Goal: Information Seeking & Learning: Find specific fact

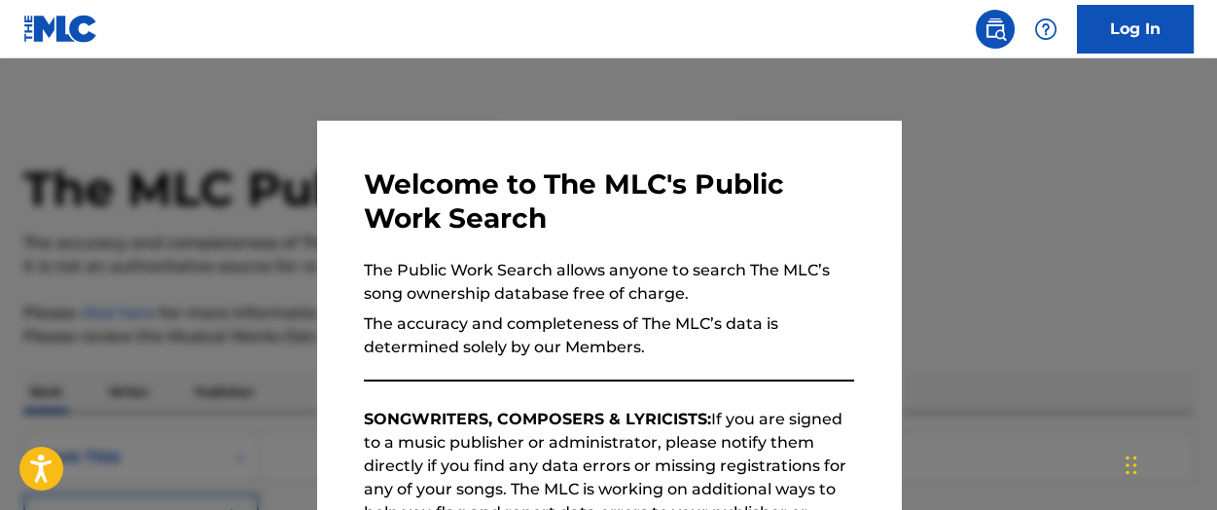
scroll to position [379, 0]
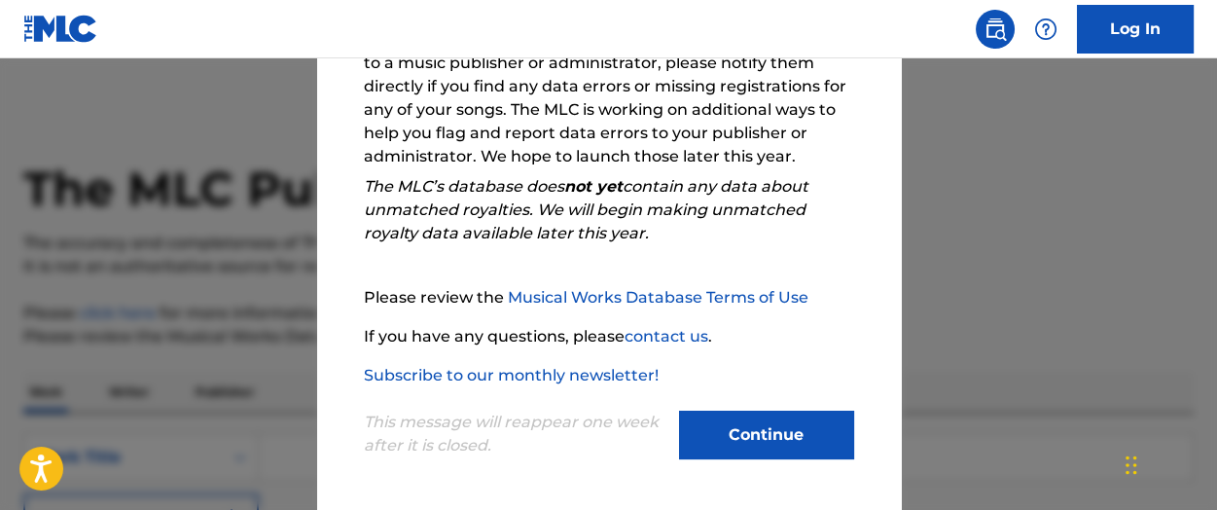
click at [726, 425] on button "Continue" at bounding box center [766, 435] width 175 height 49
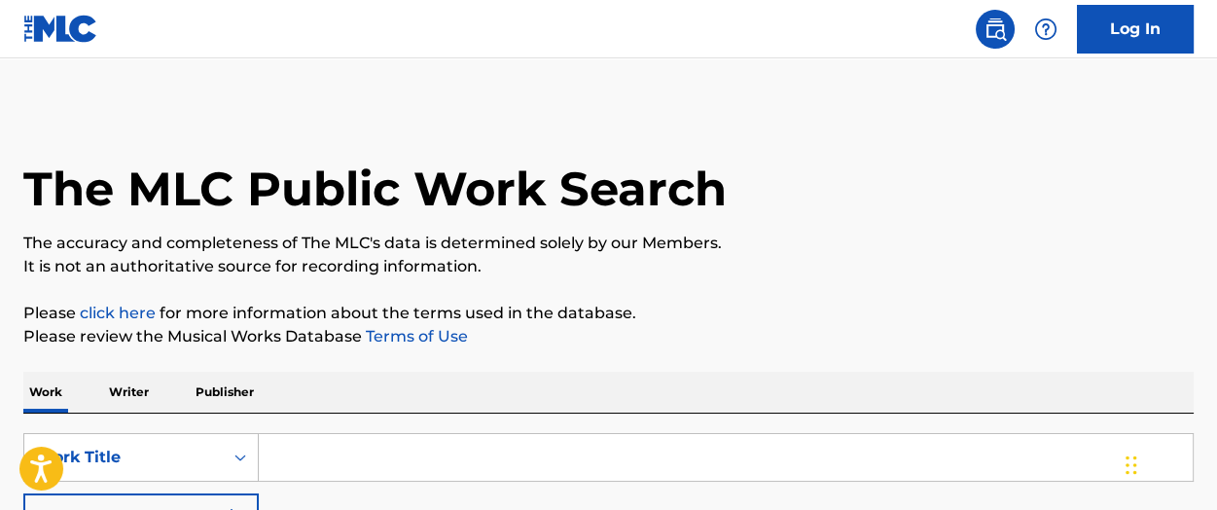
scroll to position [195, 0]
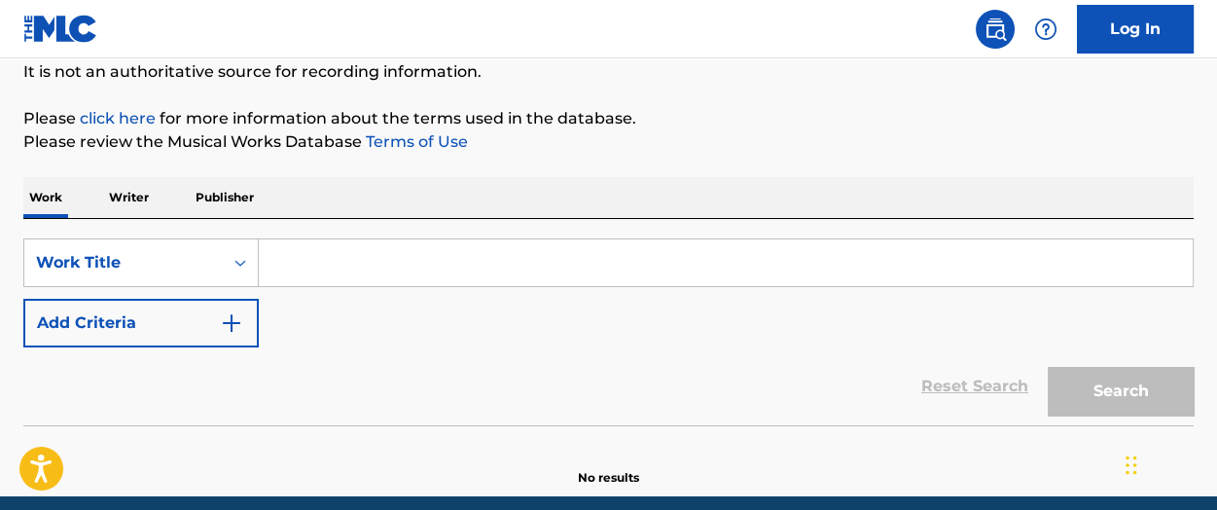
click at [312, 252] on input "Search Form" at bounding box center [726, 262] width 934 height 47
paste input "TROUBLE SLEEPING"
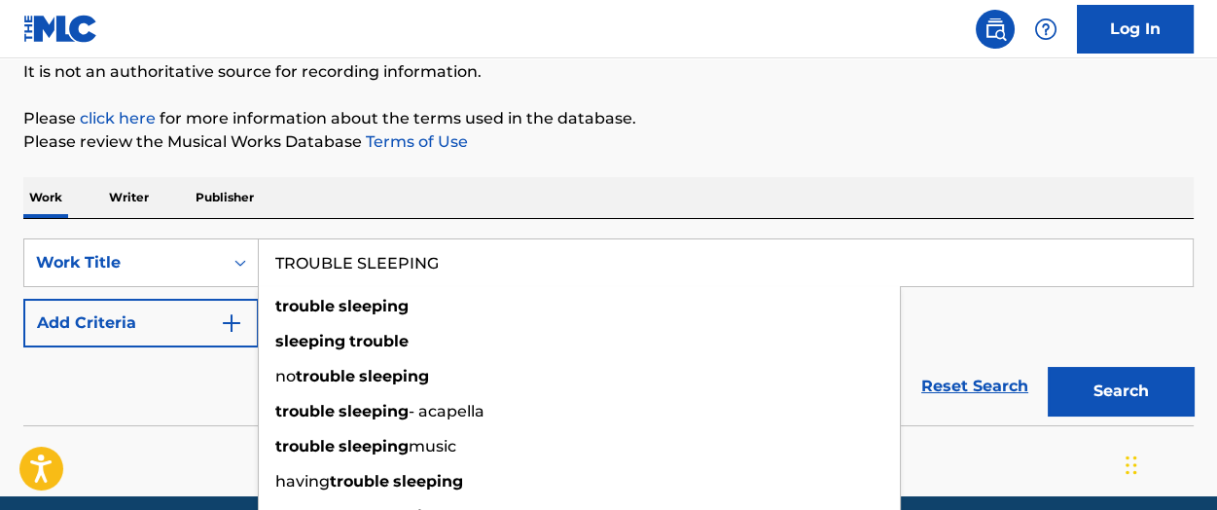
type input "TROUBLE SLEEPING"
click at [180, 375] on div "Reset Search Search" at bounding box center [608, 386] width 1171 height 78
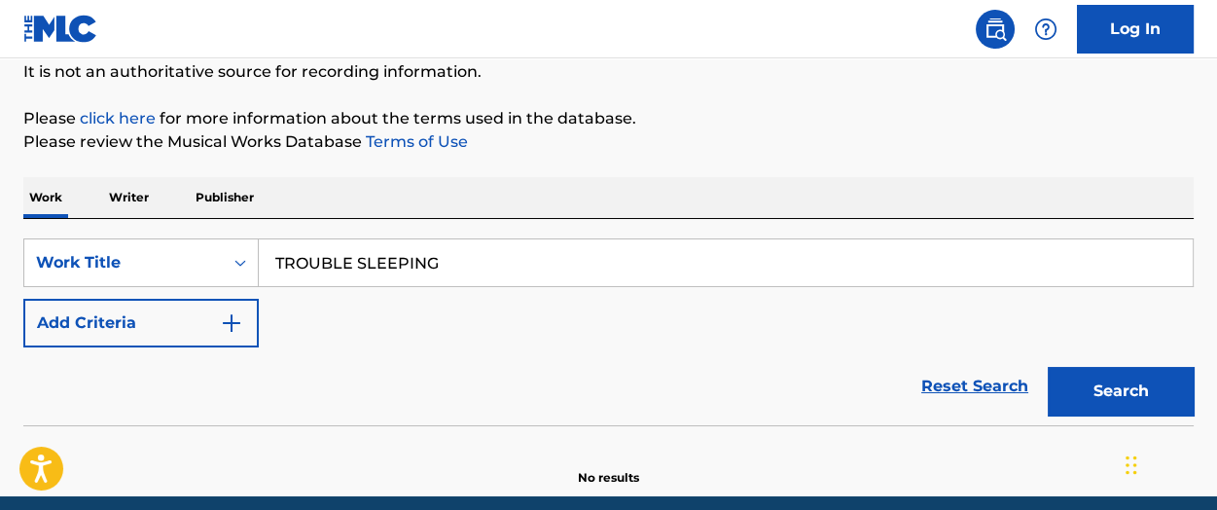
click at [166, 330] on button "Add Criteria" at bounding box center [140, 323] width 235 height 49
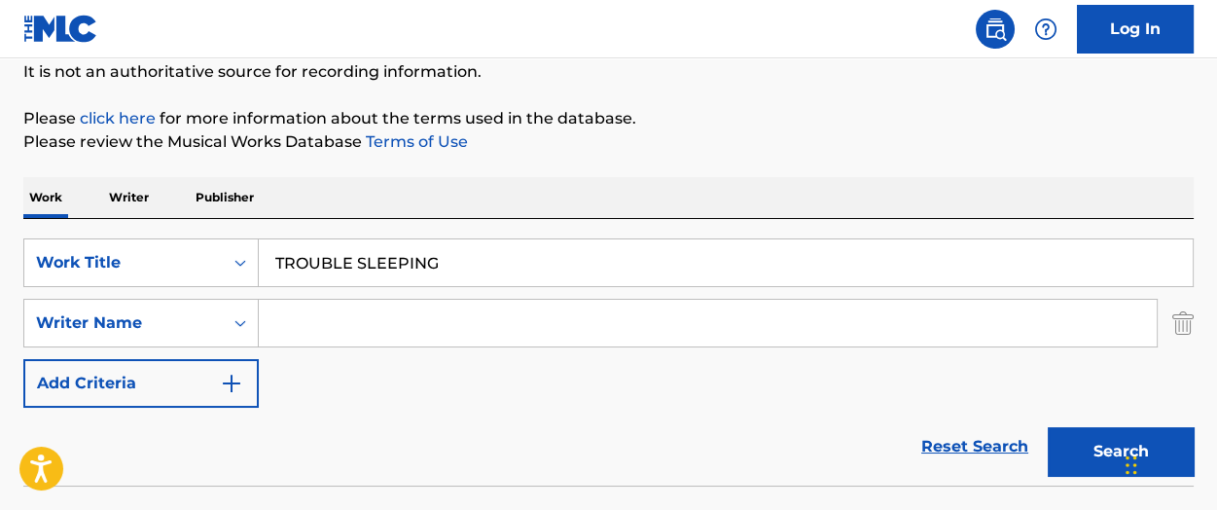
click at [578, 204] on div "Work Writer Publisher" at bounding box center [608, 197] width 1171 height 41
click at [371, 327] on input "Search Form" at bounding box center [708, 323] width 898 height 47
paste input "[PERSON_NAME] [PERSON_NAME]"
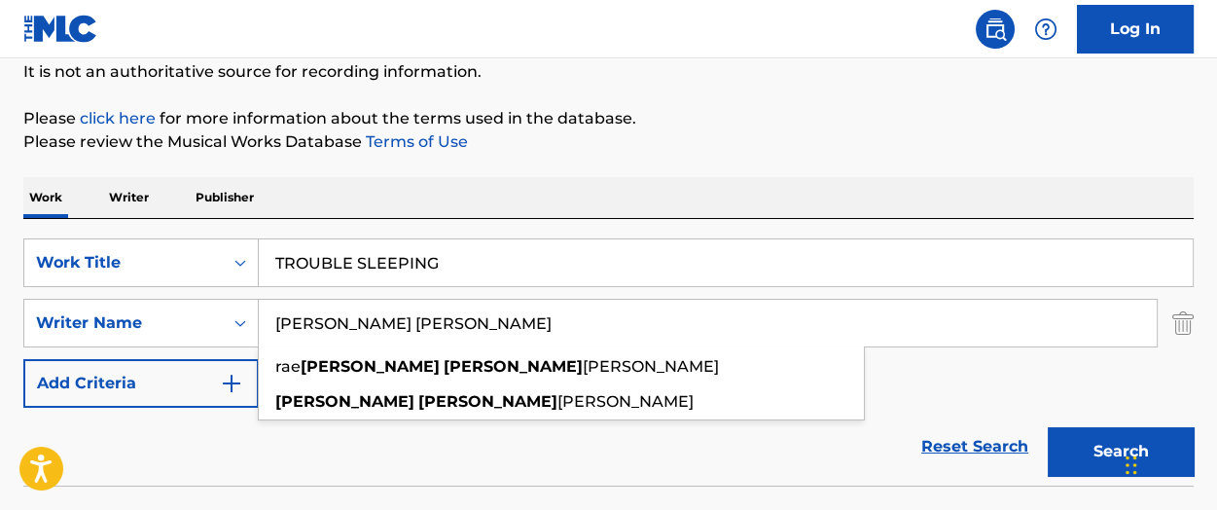
type input "[PERSON_NAME] [PERSON_NAME]"
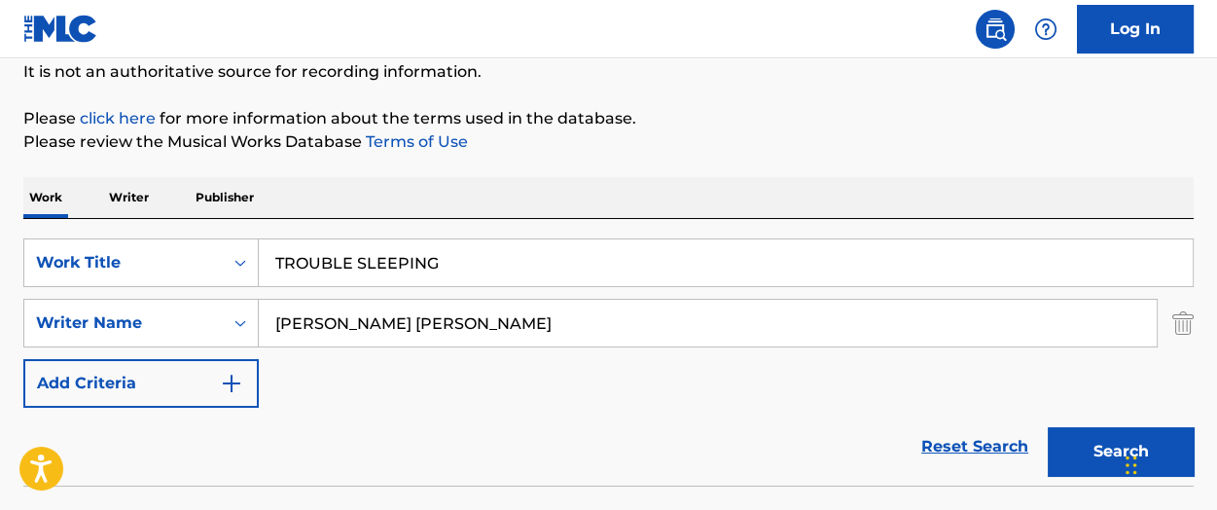
click at [1075, 457] on button "Search" at bounding box center [1121, 451] width 146 height 49
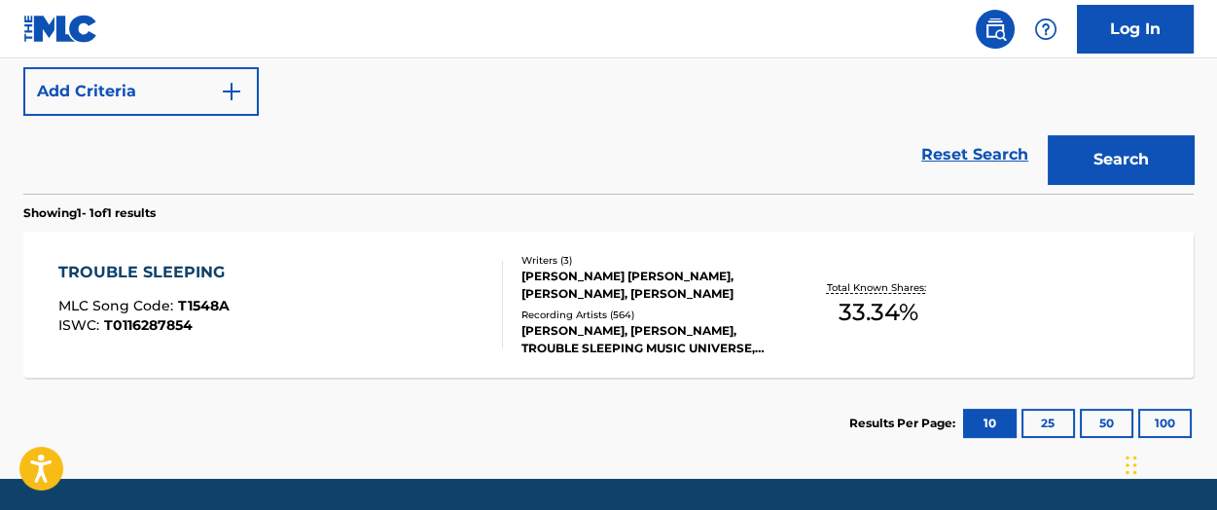
click at [164, 271] on div "TROUBLE SLEEPING" at bounding box center [146, 272] width 176 height 23
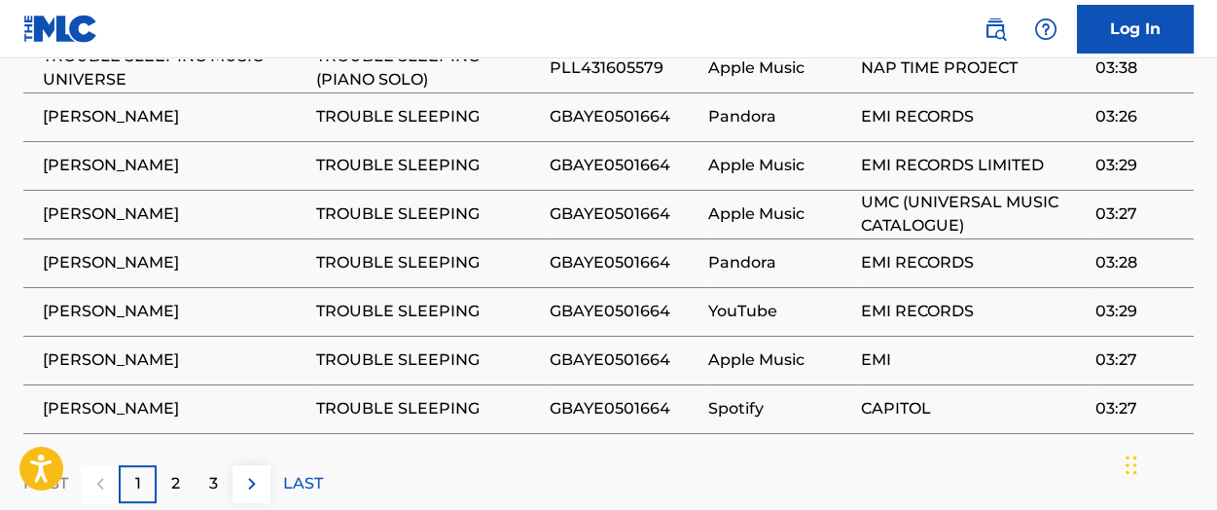
scroll to position [1849, 0]
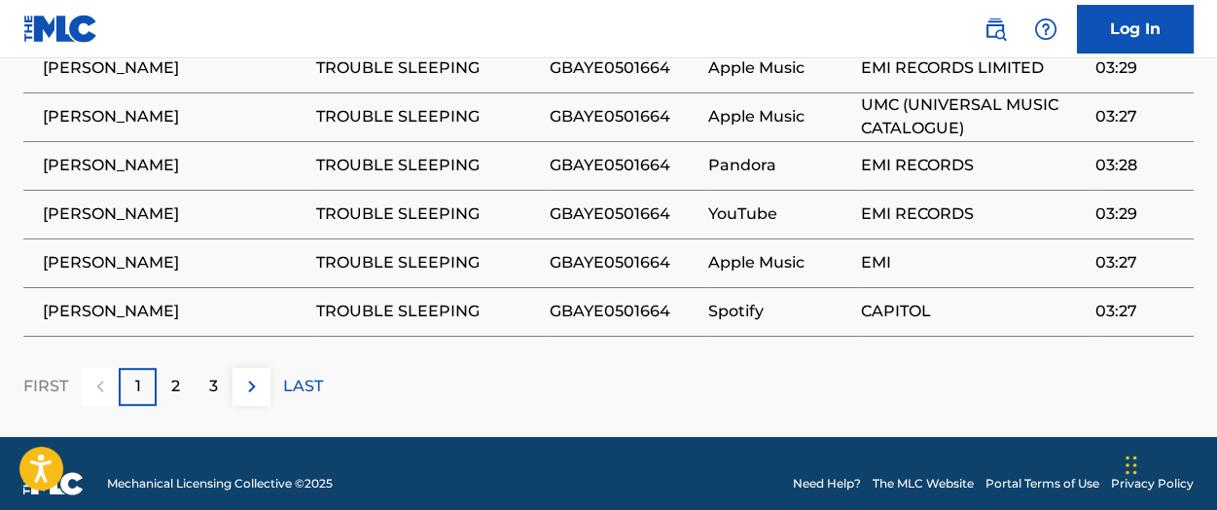
click at [183, 379] on div "2" at bounding box center [176, 387] width 38 height 38
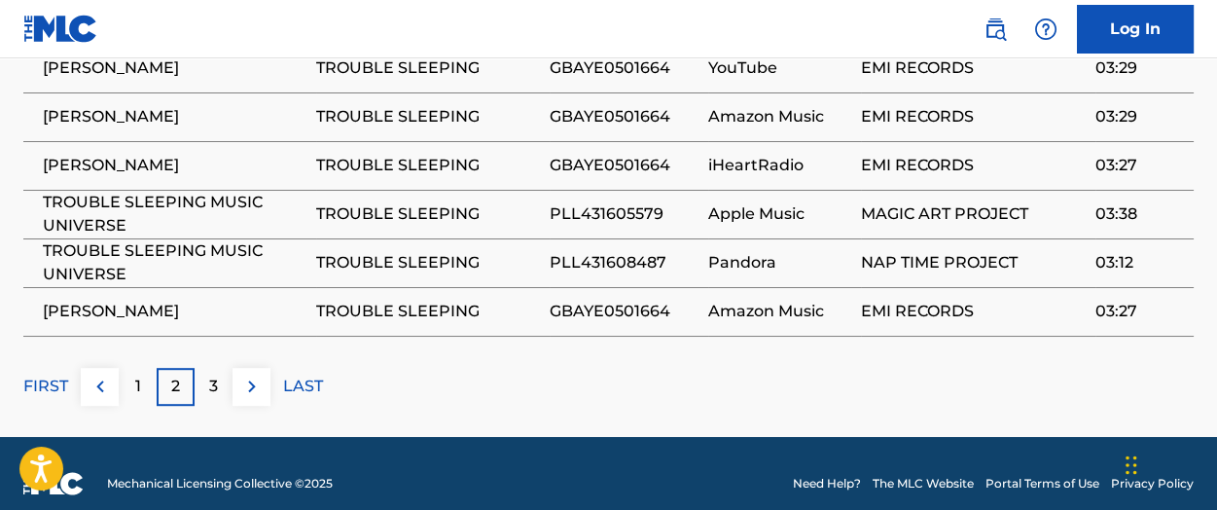
click at [215, 375] on p "3" at bounding box center [213, 386] width 9 height 23
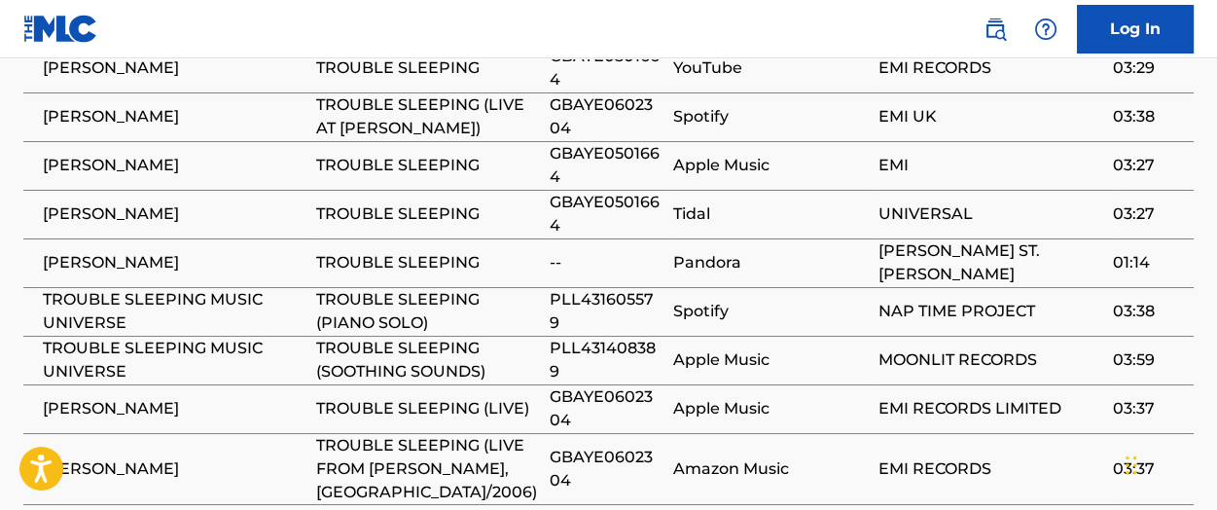
scroll to position [1751, 0]
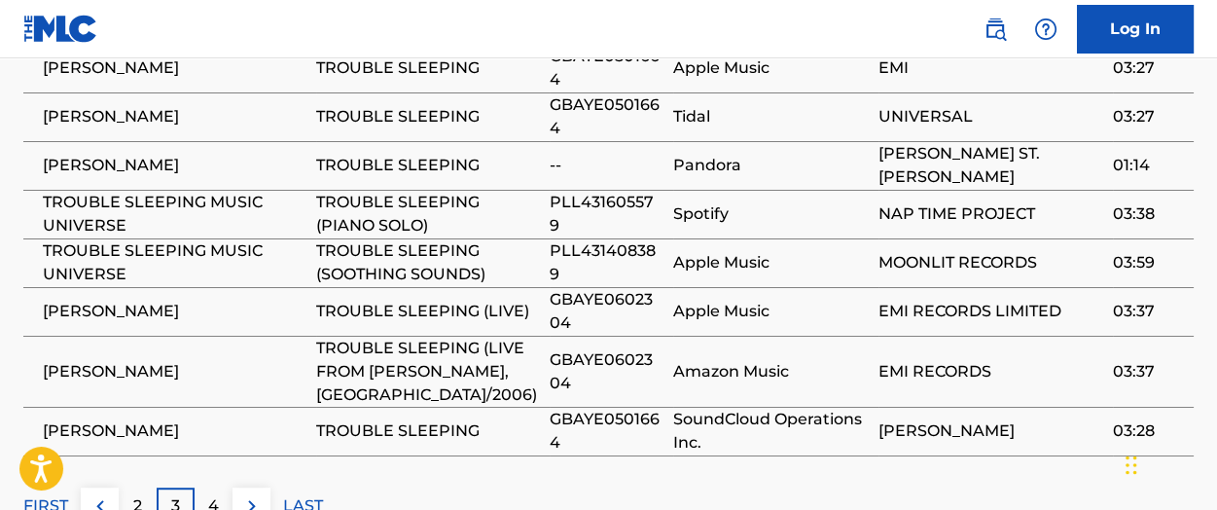
click at [179, 207] on span "TROUBLE SLEEPING MUSIC UNIVERSE" at bounding box center [175, 214] width 264 height 47
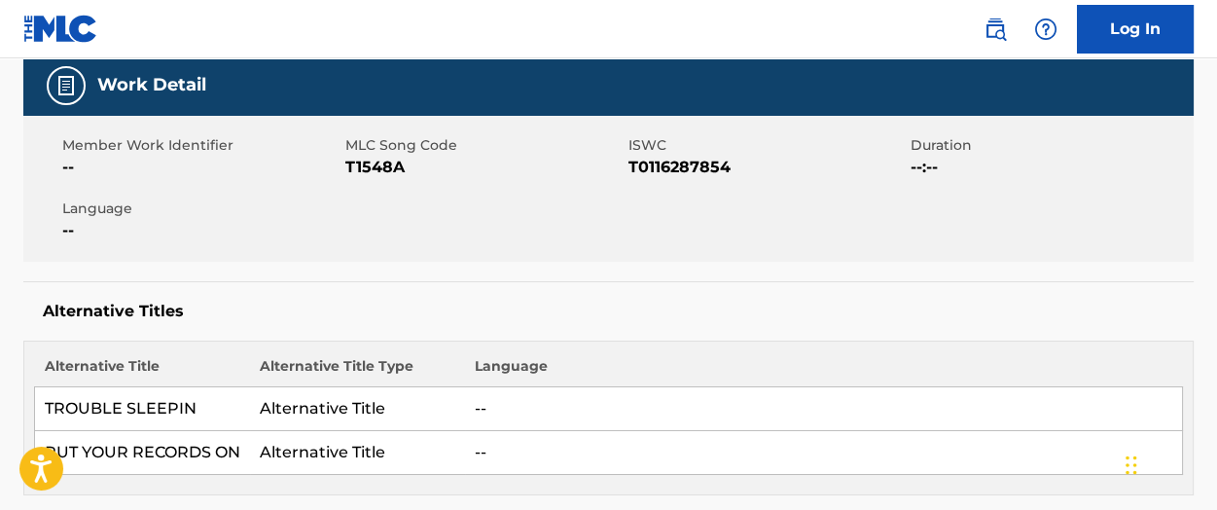
scroll to position [0, 0]
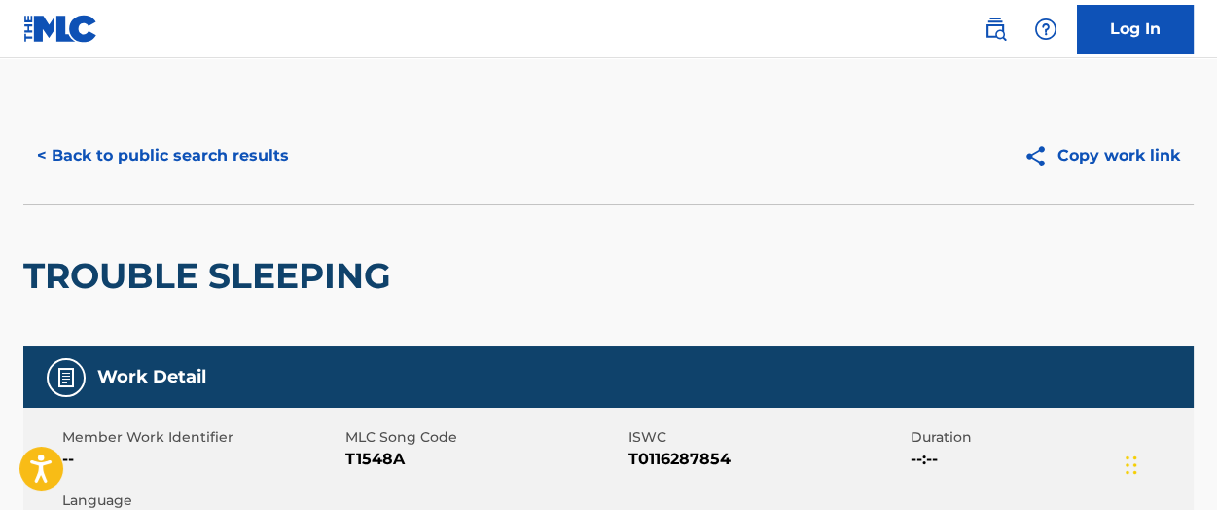
click at [190, 153] on button "< Back to public search results" at bounding box center [162, 155] width 279 height 49
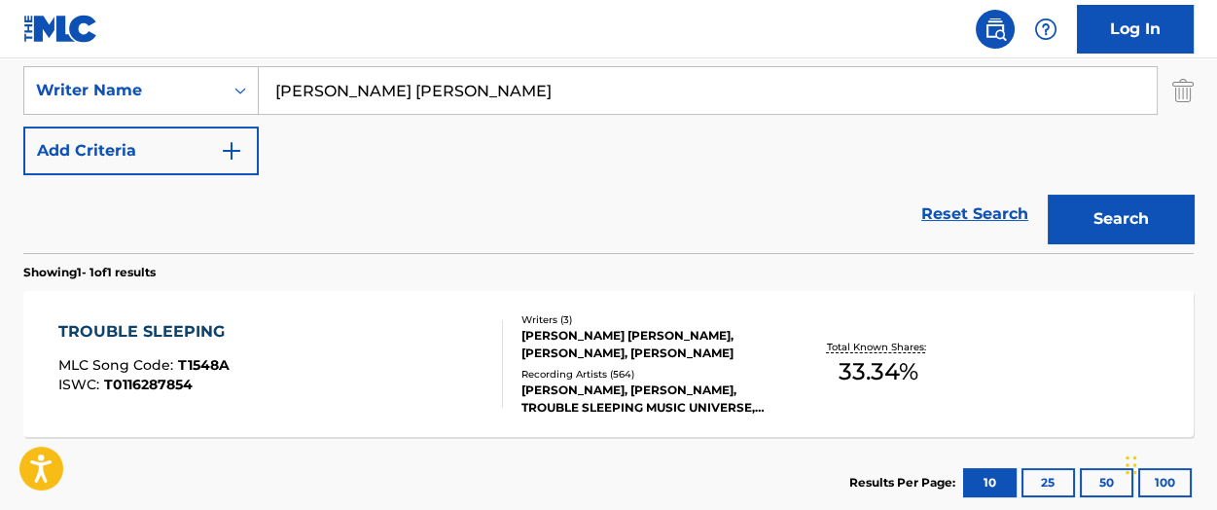
scroll to position [233, 0]
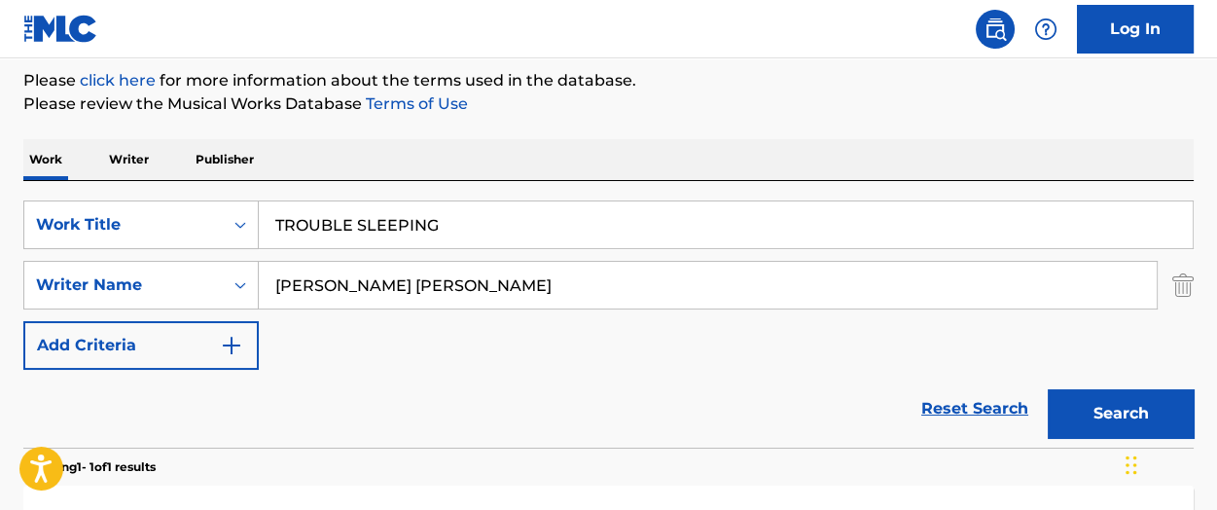
drag, startPoint x: 472, startPoint y: 217, endPoint x: -11, endPoint y: 217, distance: 482.6
click at [0, 217] on html "Accessibility Screen-Reader Guide, Feedback, and Issue Reporting | New window C…" at bounding box center [608, 22] width 1217 height 510
paste input "PUT YOUR RECORDS ON"
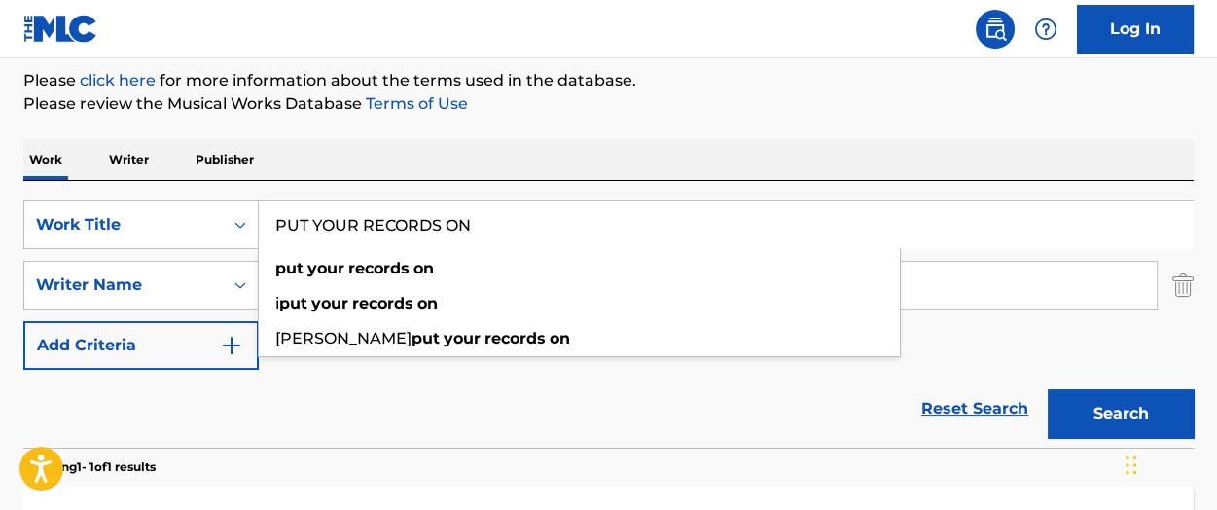
type input "PUT YOUR RECORDS ON"
click at [194, 409] on div "Reset Search Search" at bounding box center [608, 409] width 1171 height 78
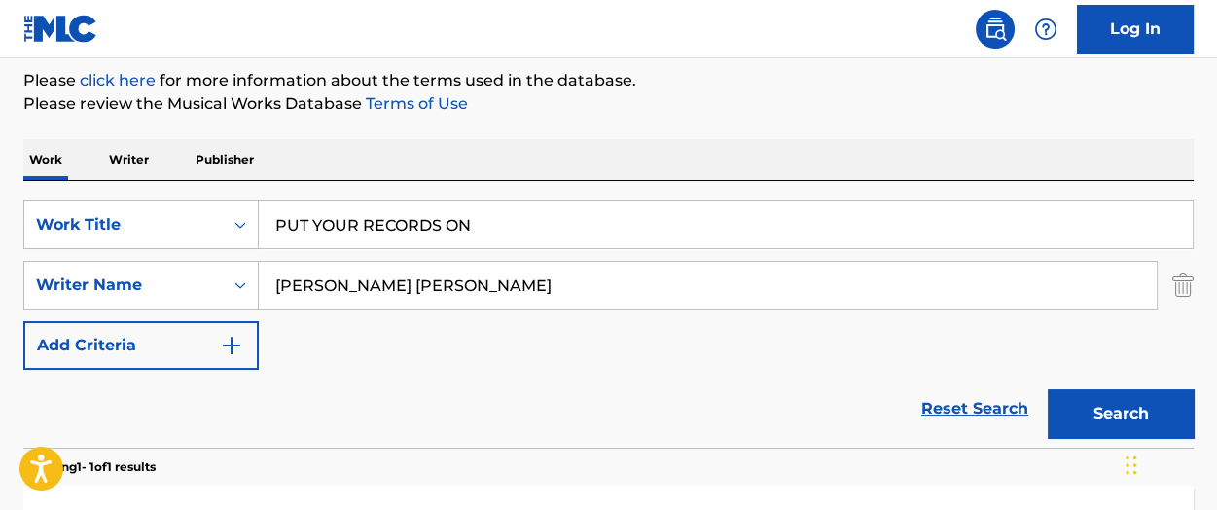
click at [1074, 411] on button "Search" at bounding box center [1121, 413] width 146 height 49
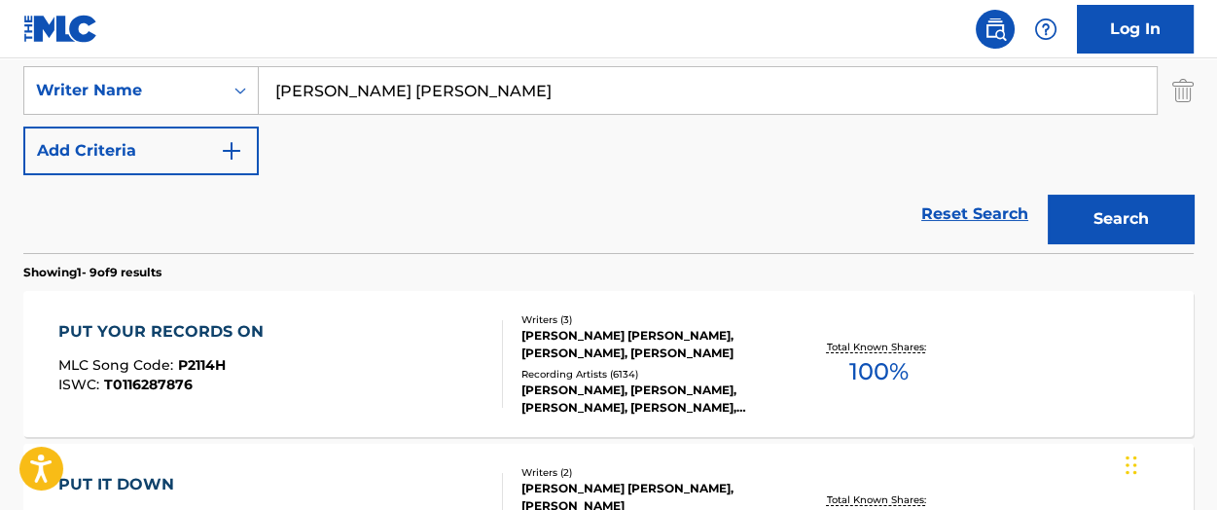
scroll to position [524, 0]
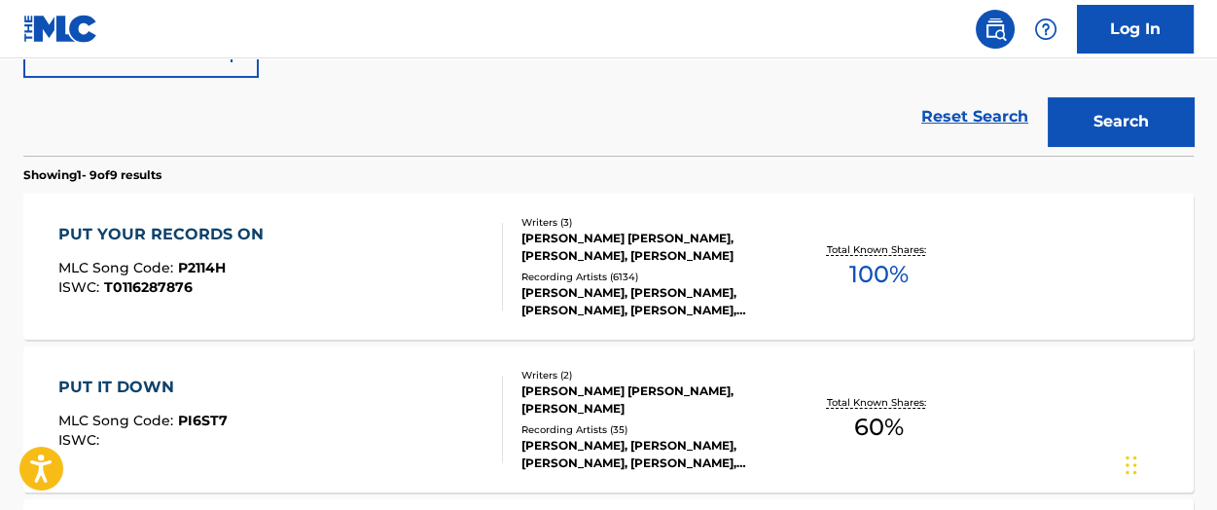
click at [173, 231] on div "PUT YOUR RECORDS ON" at bounding box center [165, 234] width 215 height 23
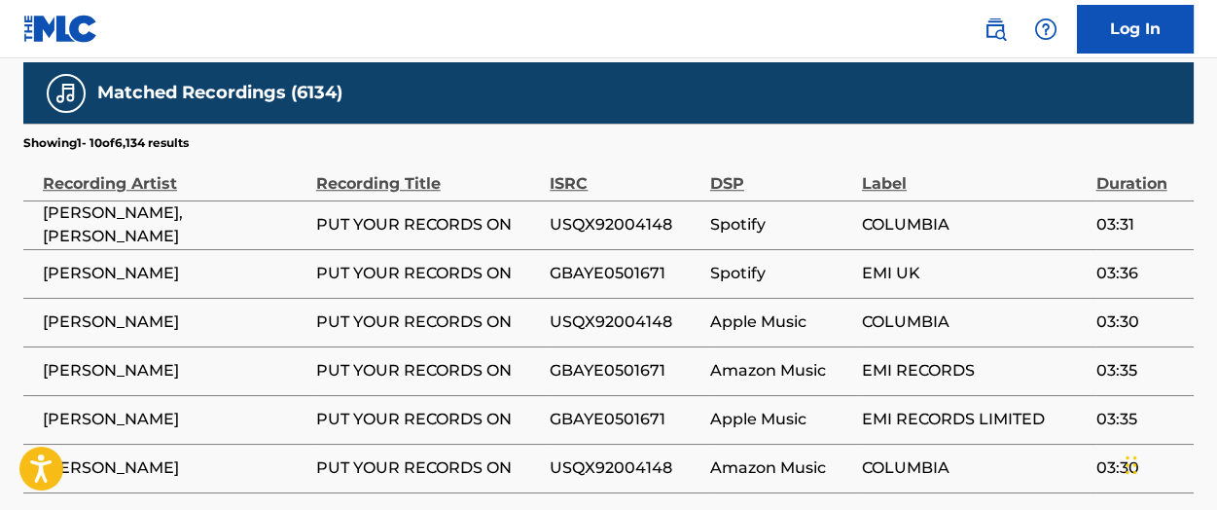
scroll to position [2757, 0]
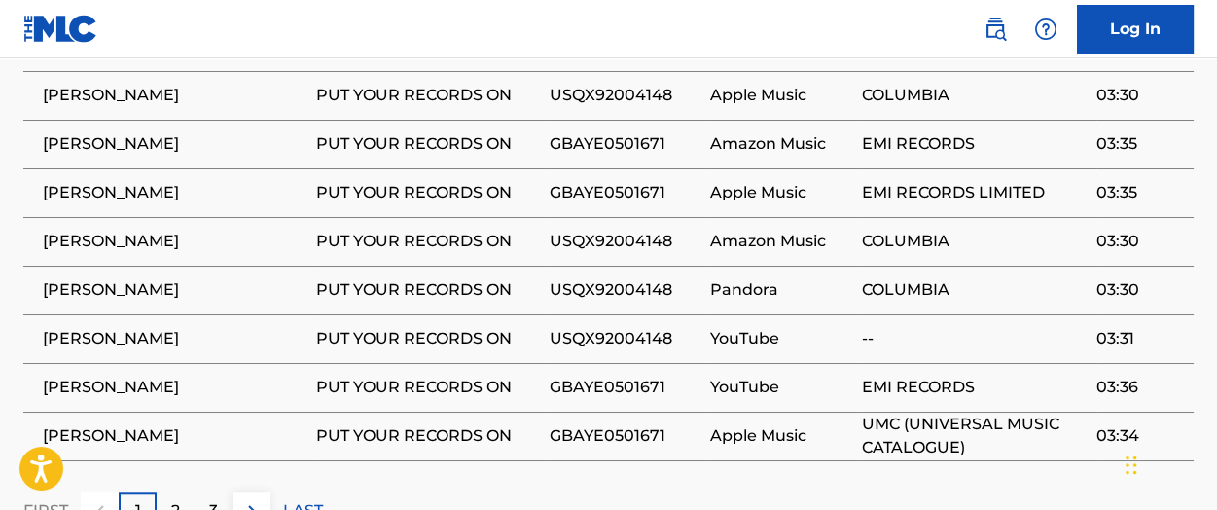
click at [166, 492] on div "2" at bounding box center [176, 511] width 38 height 38
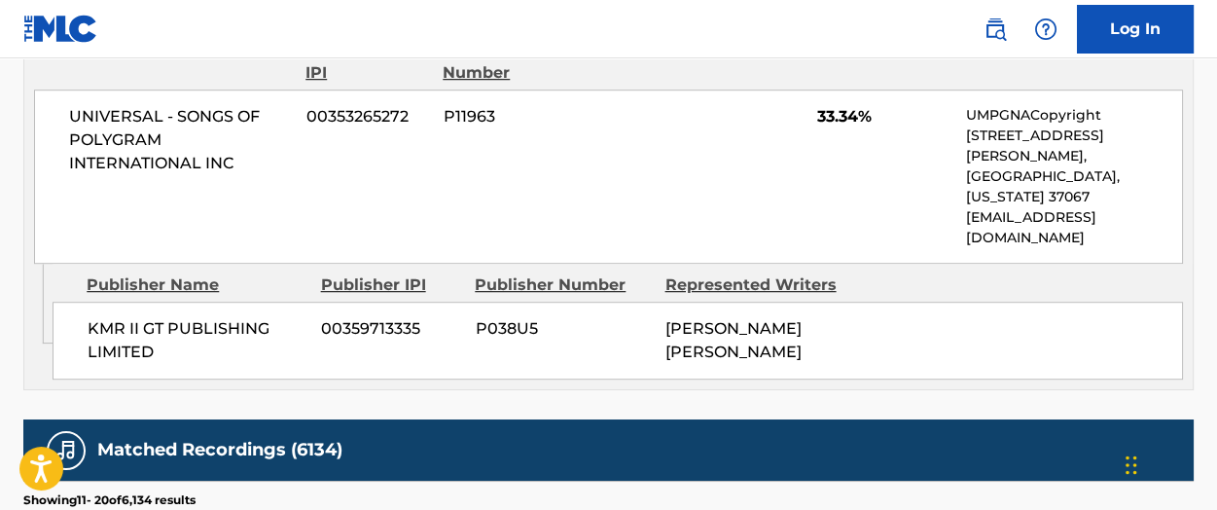
scroll to position [2659, 0]
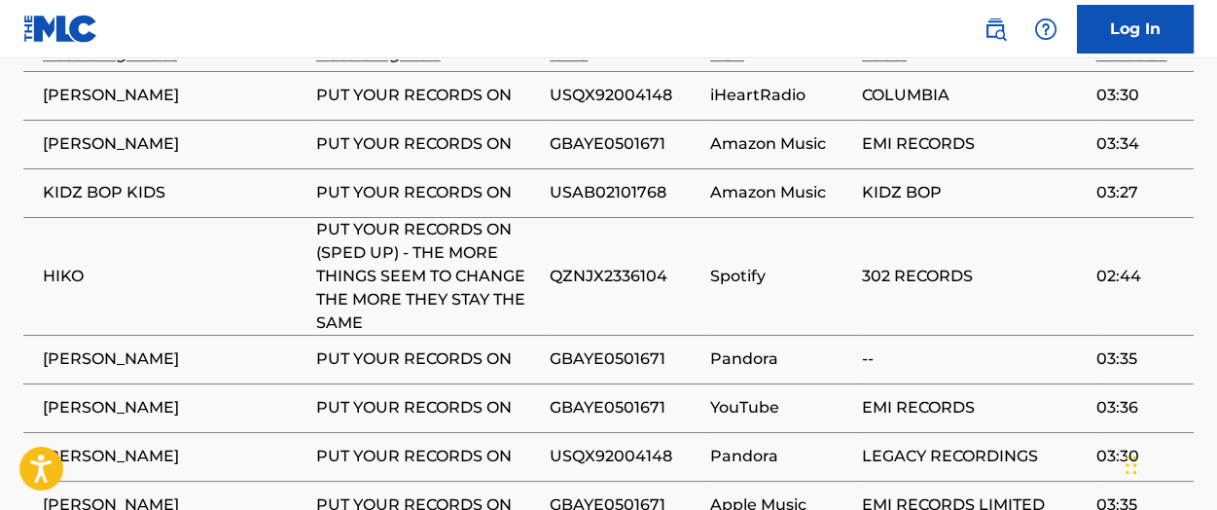
scroll to position [2826, 0]
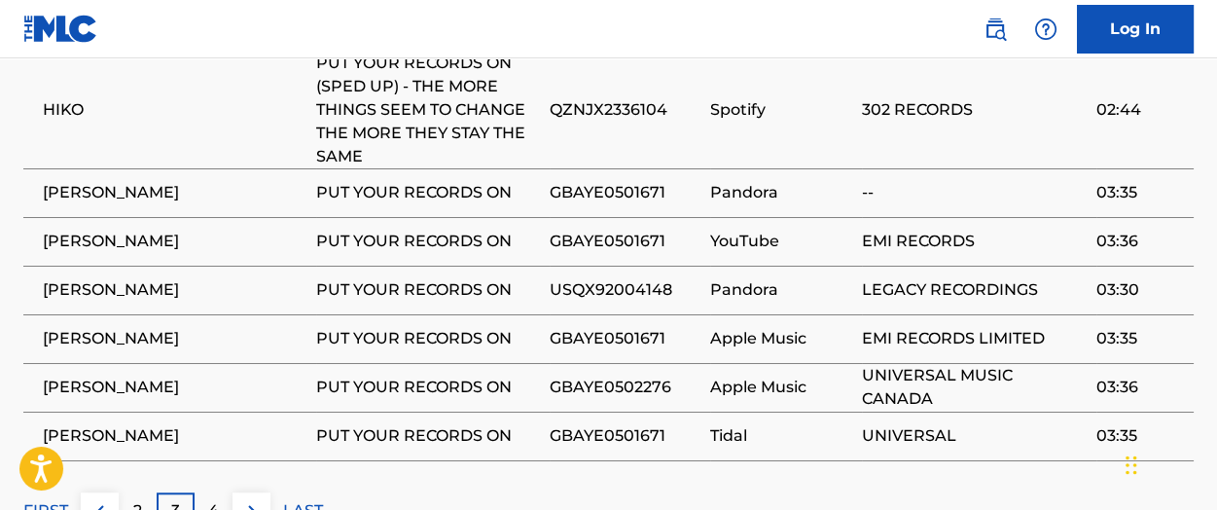
click at [97, 266] on td "[PERSON_NAME]" at bounding box center [169, 290] width 293 height 49
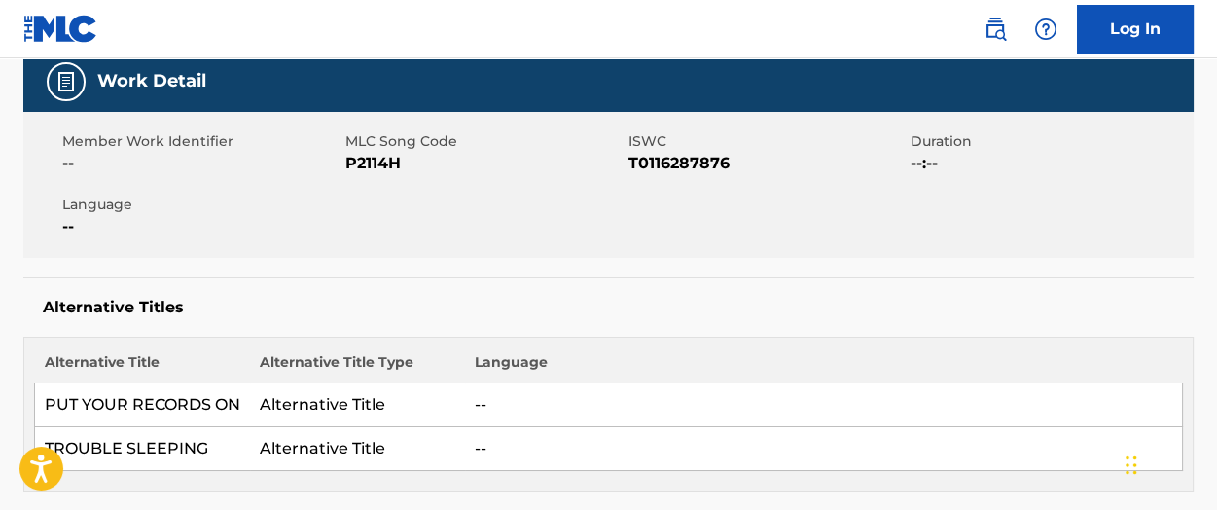
scroll to position [0, 0]
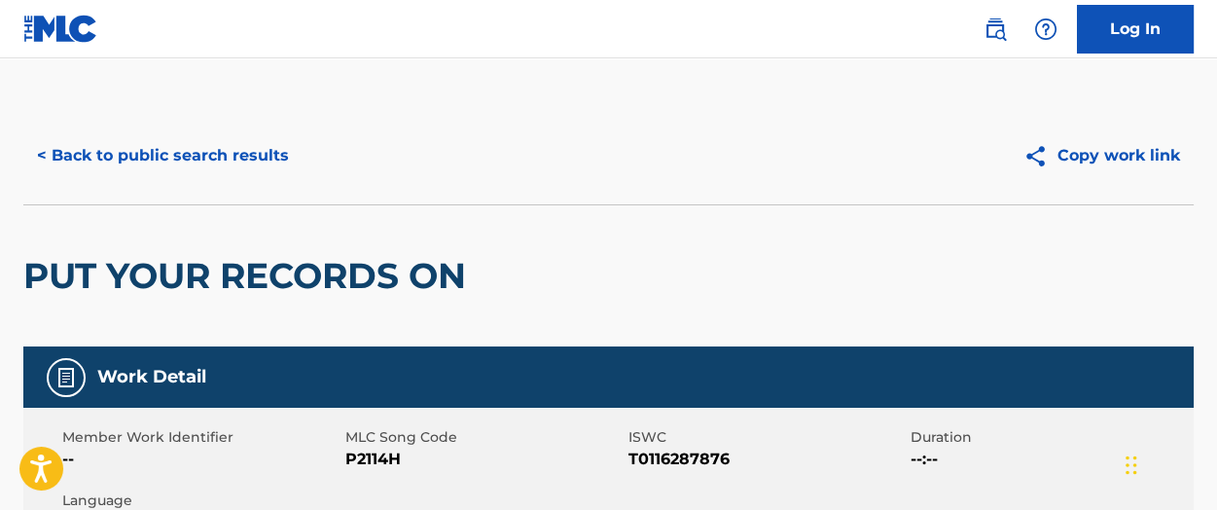
click at [136, 151] on button "< Back to public search results" at bounding box center [162, 155] width 279 height 49
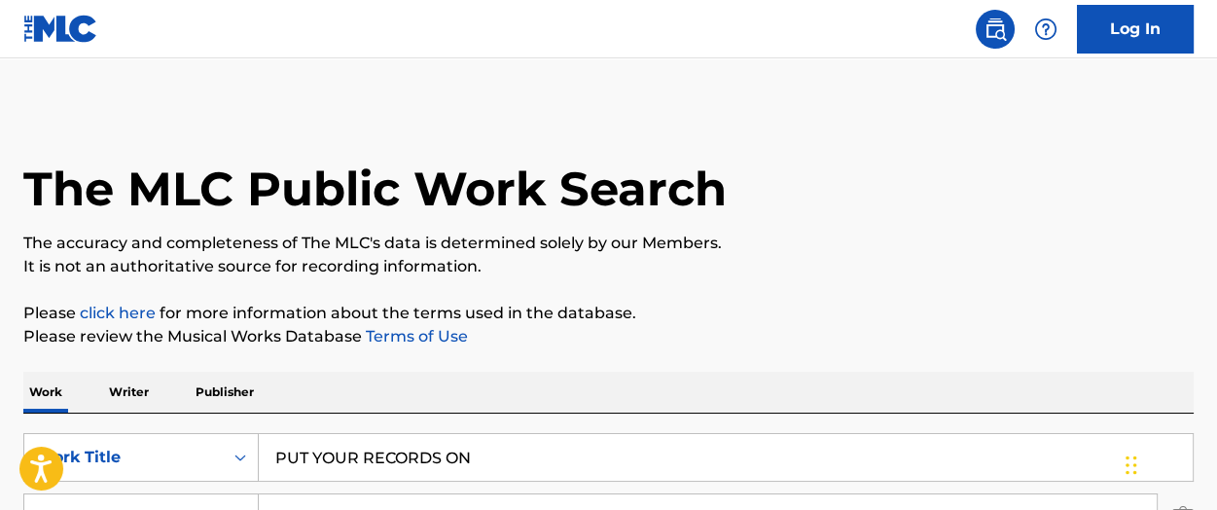
scroll to position [97, 0]
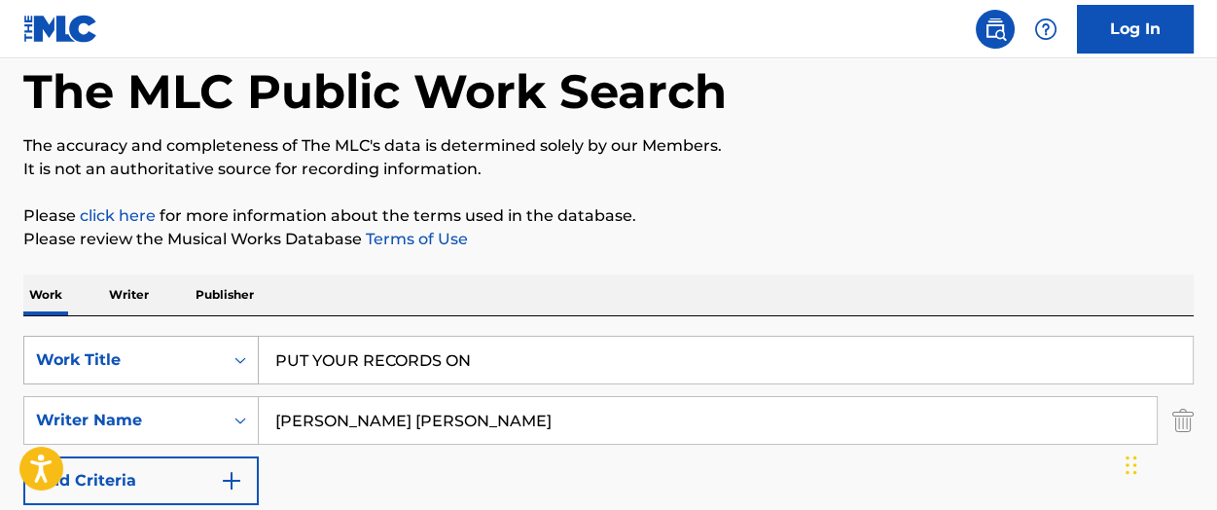
drag, startPoint x: 492, startPoint y: 355, endPoint x: 104, endPoint y: 355, distance: 388.2
click at [104, 355] on div "SearchWithCriteria43650ecc-75ef-4a83-8deb-33609f0e405e Work Title PUT YOUR RECO…" at bounding box center [608, 360] width 1171 height 49
paste input "DON'T LOVE YOU NO MORE(I'M SORRY)"
type input "DON'T LOVE YOU NO MORE(I'M SORRY)"
drag, startPoint x: 482, startPoint y: 413, endPoint x: 201, endPoint y: 415, distance: 280.2
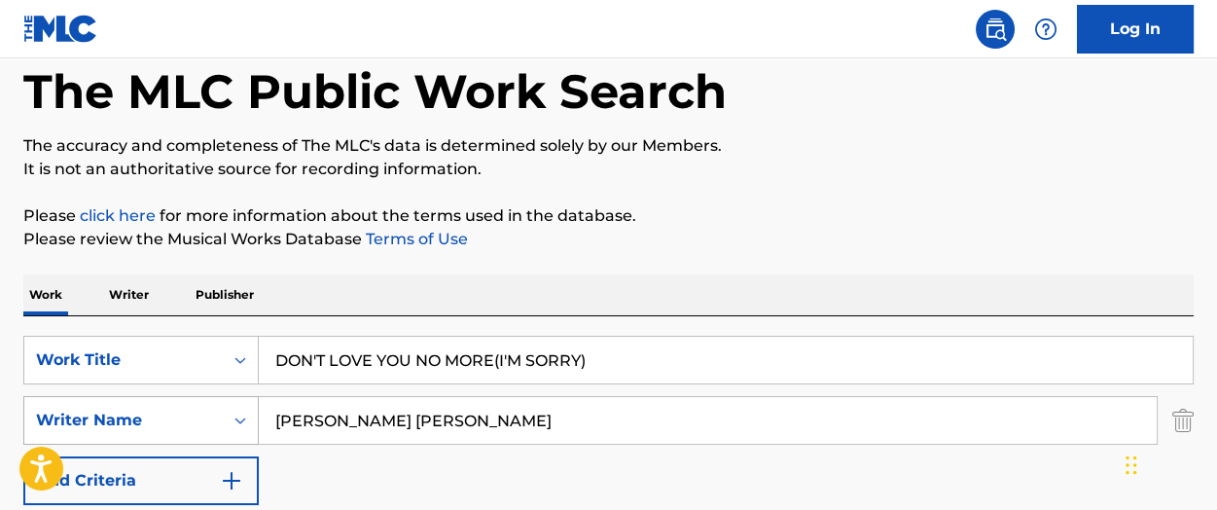
click at [201, 415] on div "SearchWithCriteria4330b00f-5ec9-4713-8158-c7241f9fc137 Writer Name [PERSON_NAME…" at bounding box center [608, 420] width 1171 height 49
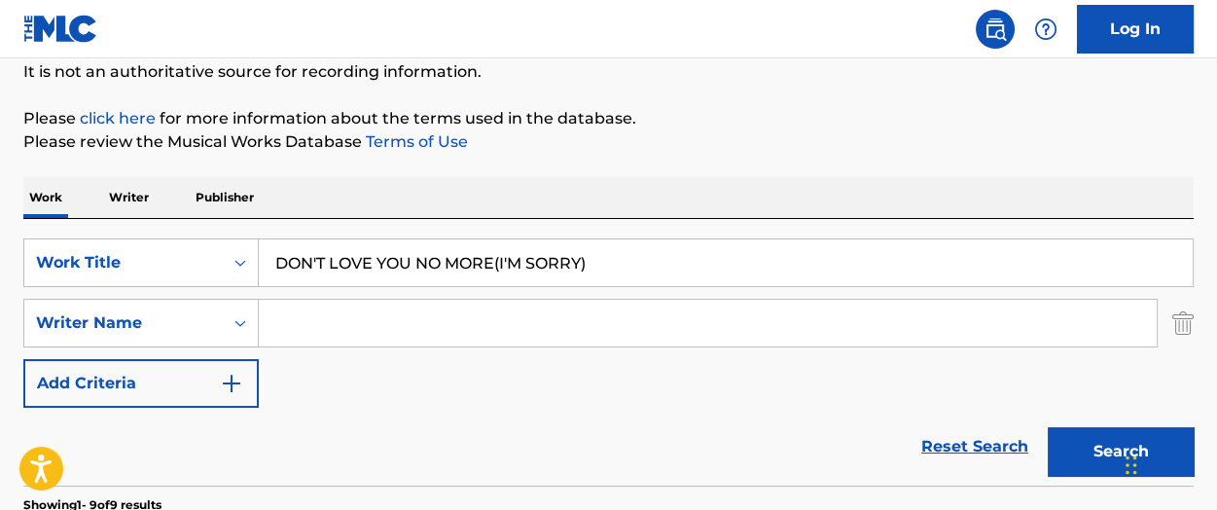
scroll to position [389, 0]
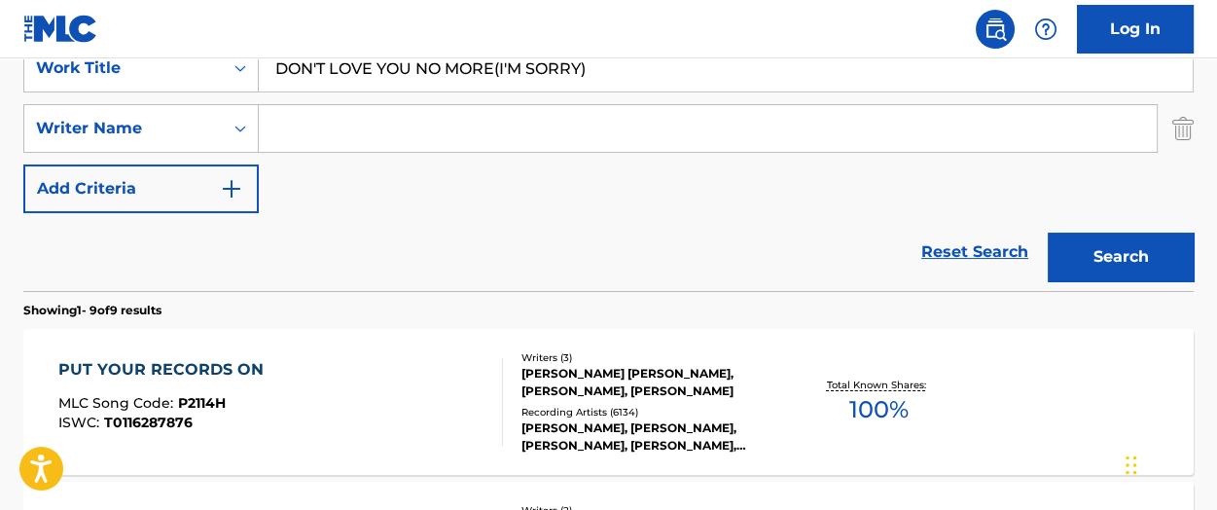
click at [1072, 249] on button "Search" at bounding box center [1121, 257] width 146 height 49
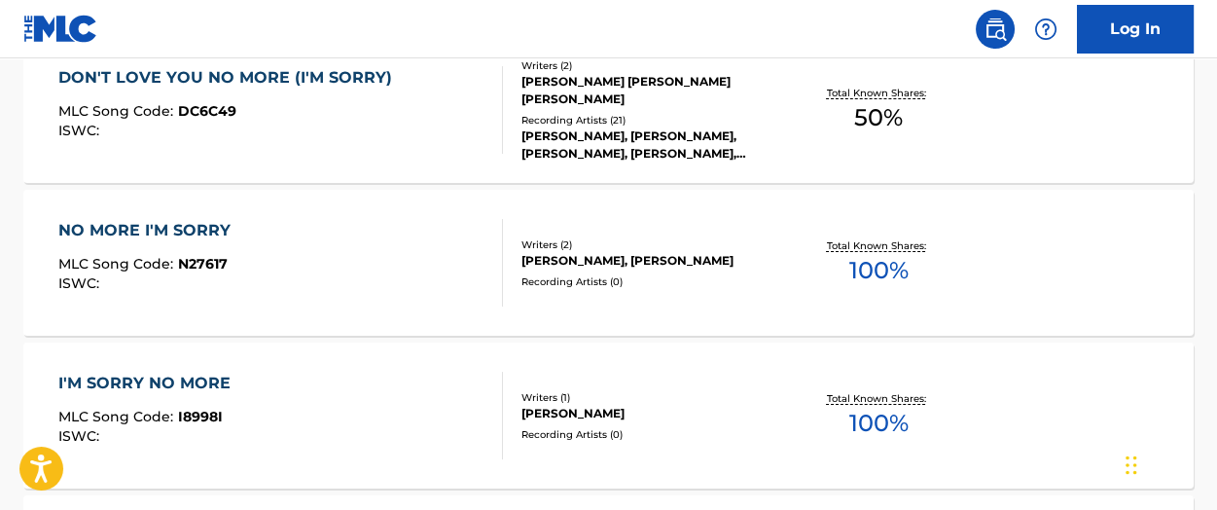
scroll to position [778, 0]
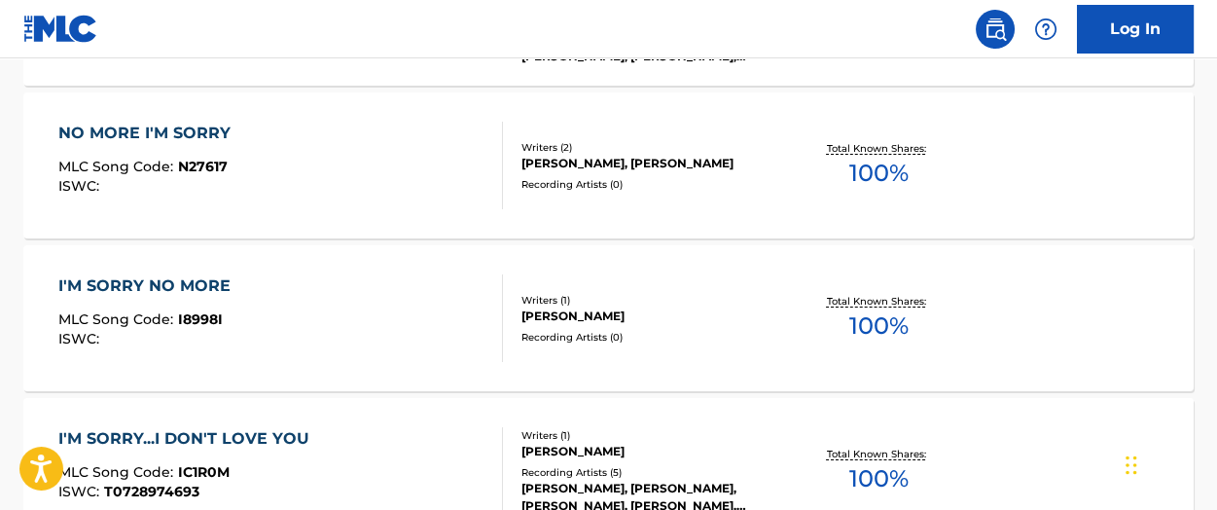
click at [17, 235] on div "The MLC Public Work Search The accuracy and completeness of The MLC's data is d…" at bounding box center [608, 445] width 1217 height 2232
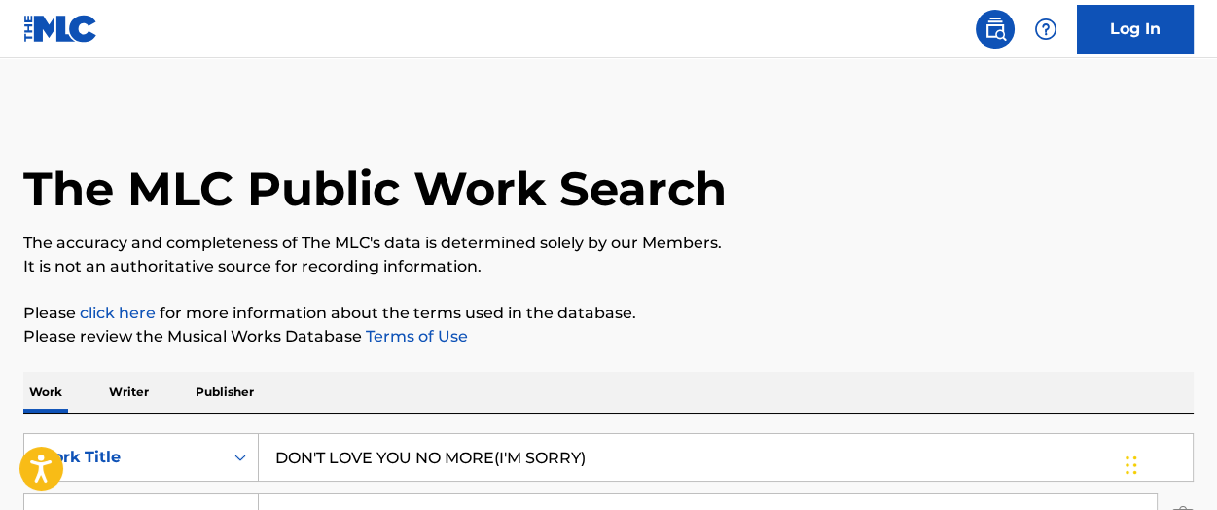
scroll to position [292, 0]
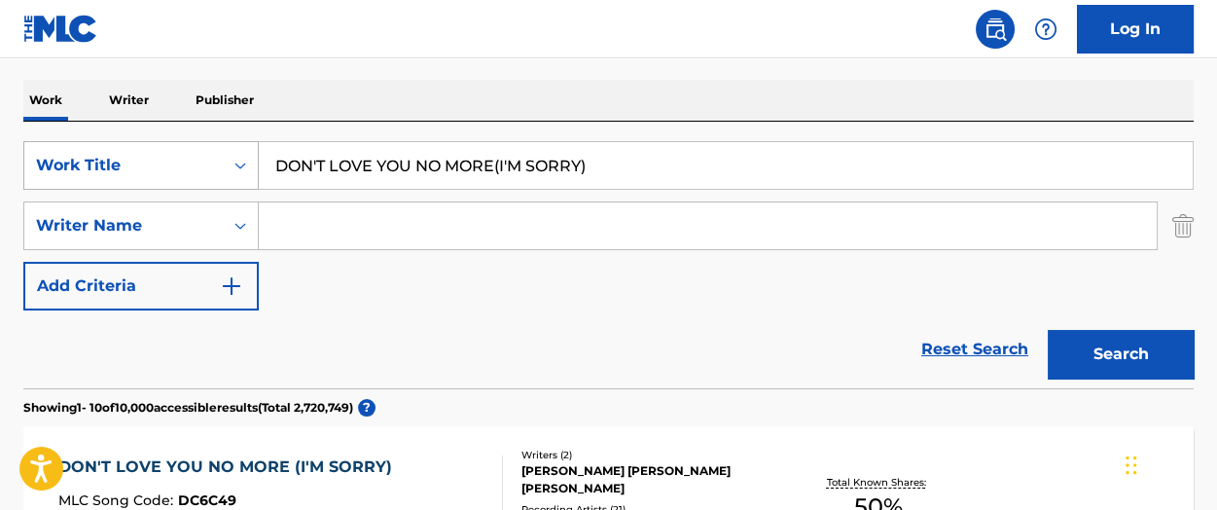
drag, startPoint x: 644, startPoint y: 158, endPoint x: 41, endPoint y: 152, distance: 603.3
click at [29, 160] on div "SearchWithCriteria43650ecc-75ef-4a83-8deb-33609f0e405e Work Title DON'T LOVE YO…" at bounding box center [608, 165] width 1171 height 49
paste input "I'M SORRY"
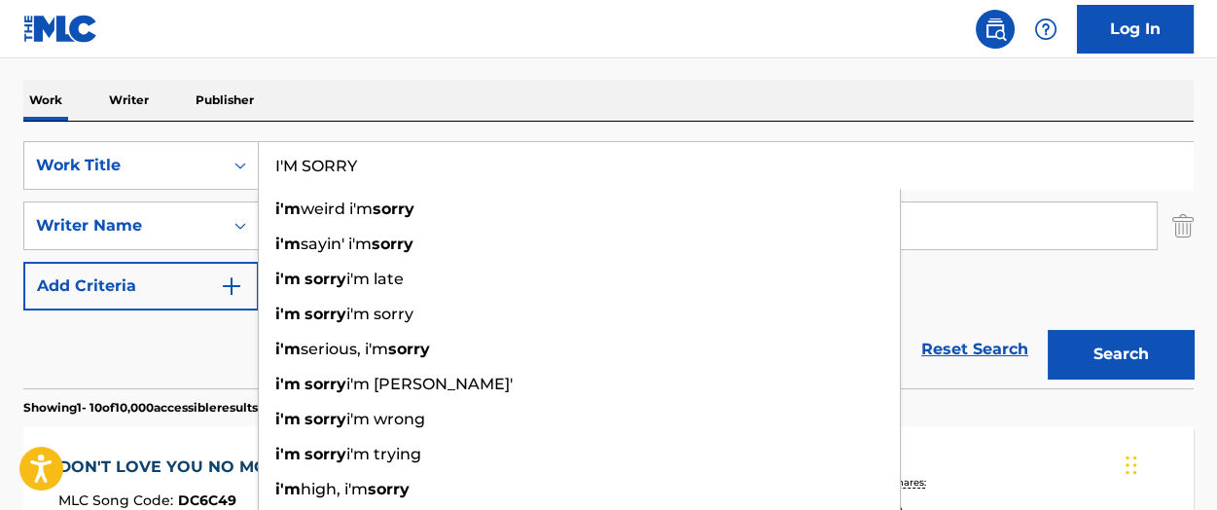
type input "I'M SORRY"
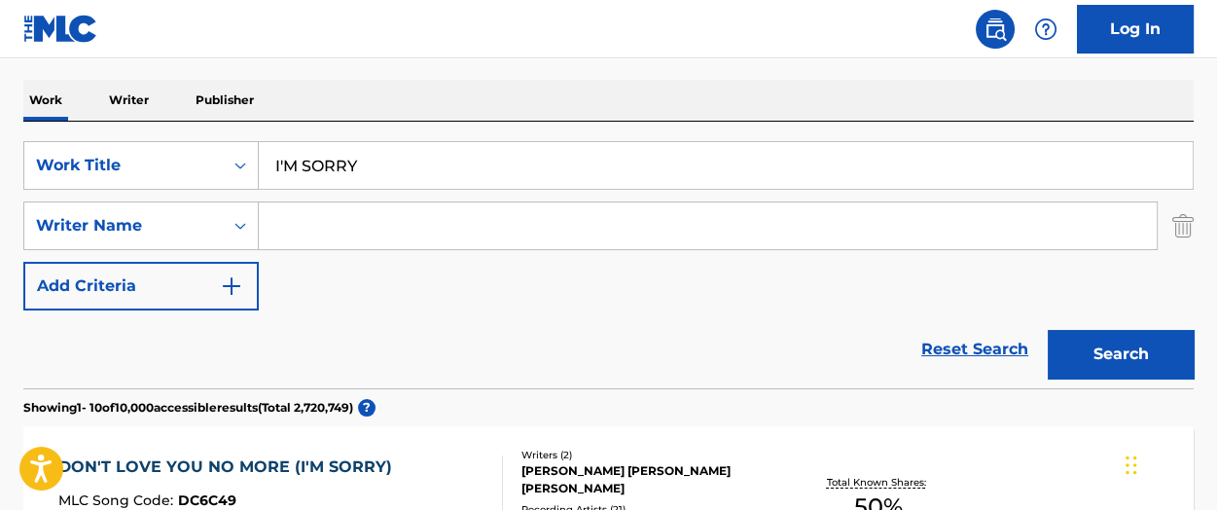
click at [361, 235] on input "Search Form" at bounding box center [708, 225] width 898 height 47
paste input "[PERSON_NAME] [PERSON_NAME]"
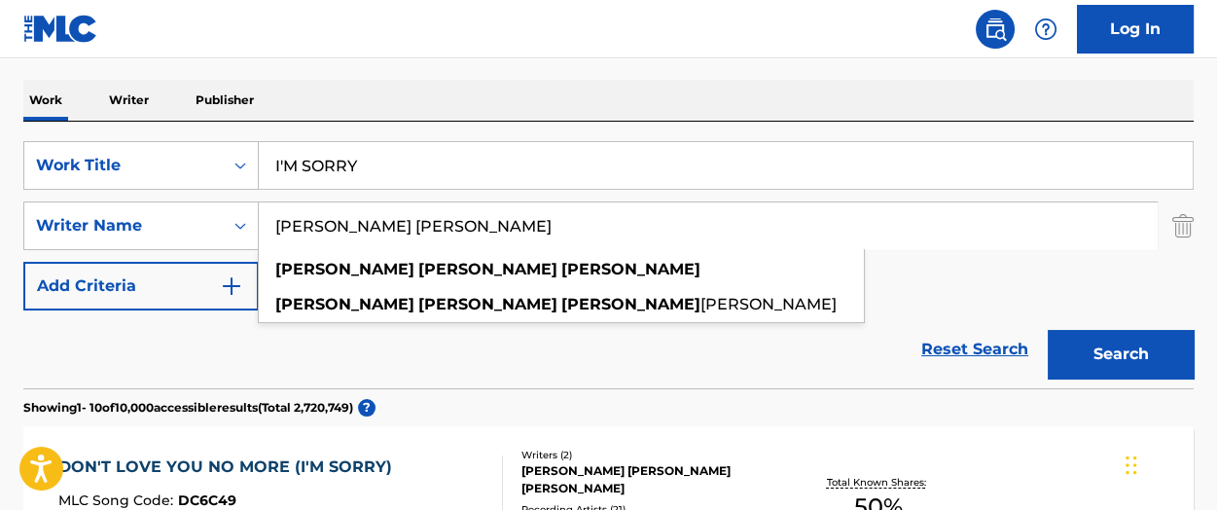
type input "[PERSON_NAME] [PERSON_NAME]"
click at [1074, 345] on button "Search" at bounding box center [1121, 354] width 146 height 49
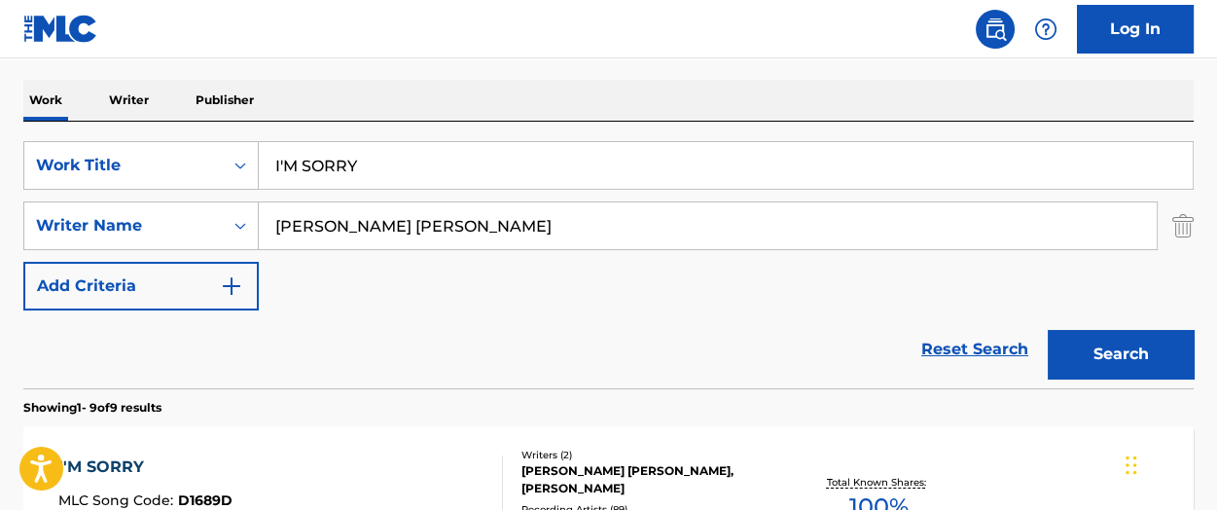
scroll to position [487, 0]
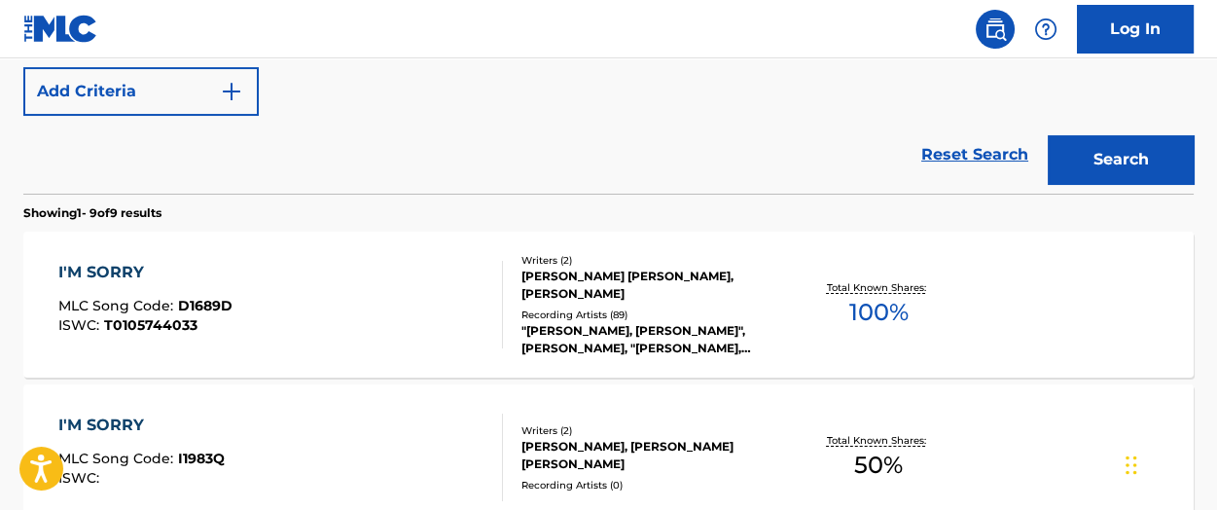
click at [93, 268] on div "I'M SORRY" at bounding box center [145, 272] width 174 height 23
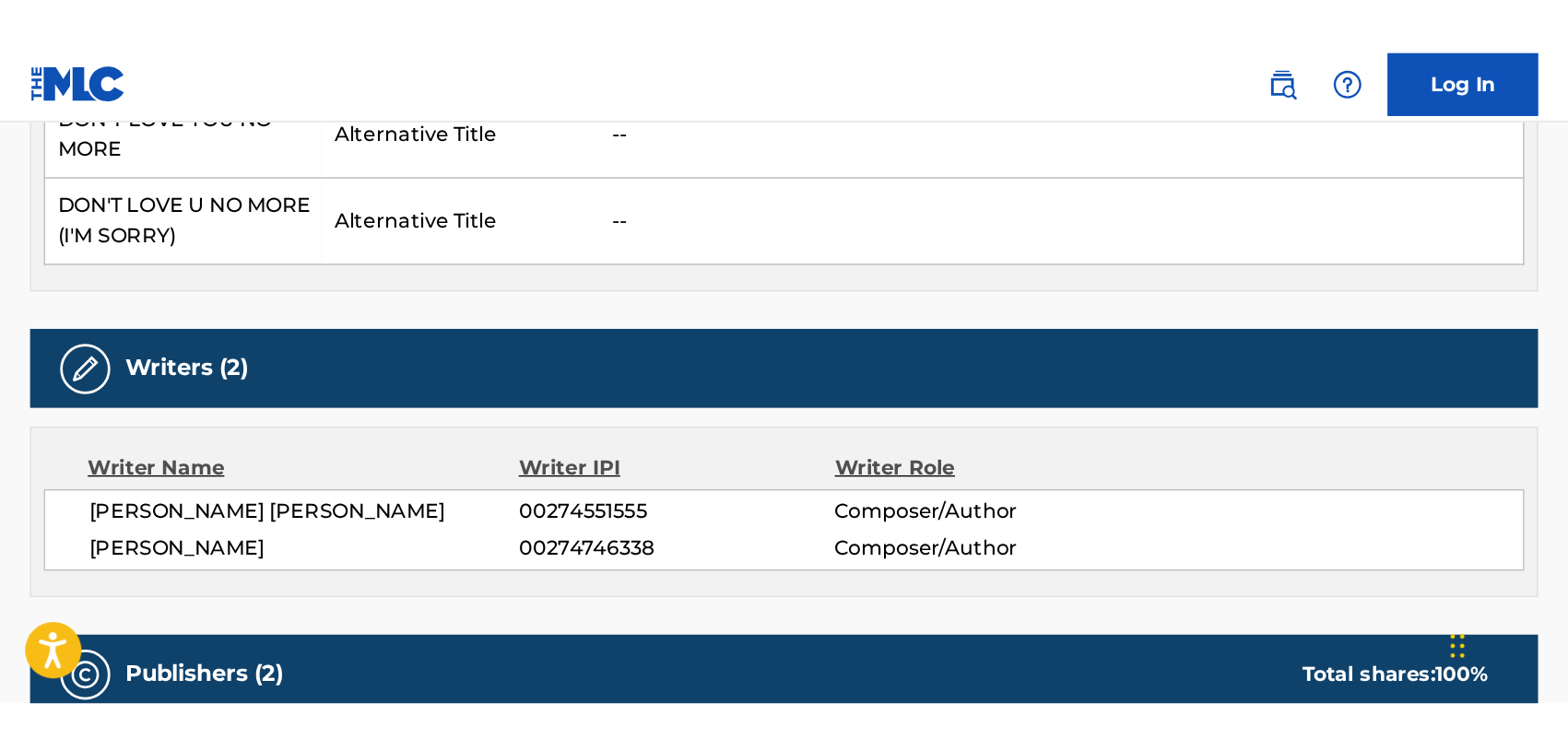
scroll to position [185, 0]
